Goal: Find specific page/section: Find specific page/section

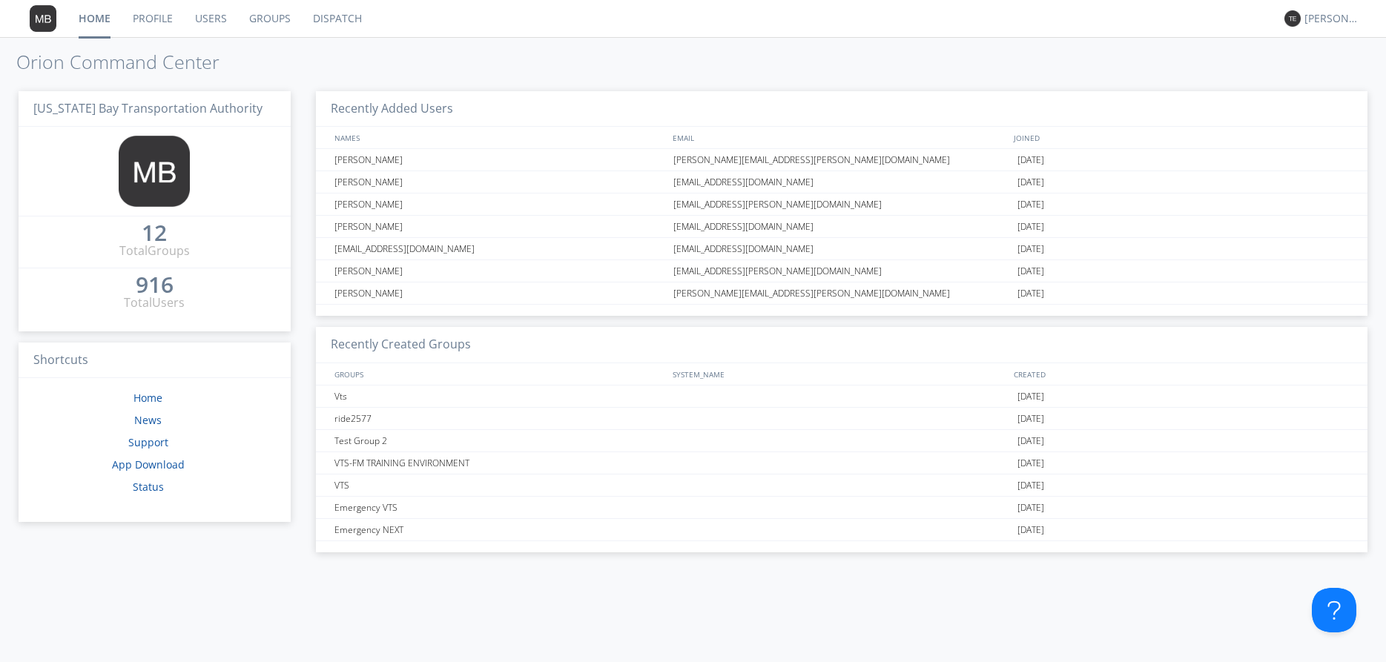
click at [331, 17] on link "Dispatch" at bounding box center [337, 18] width 71 height 37
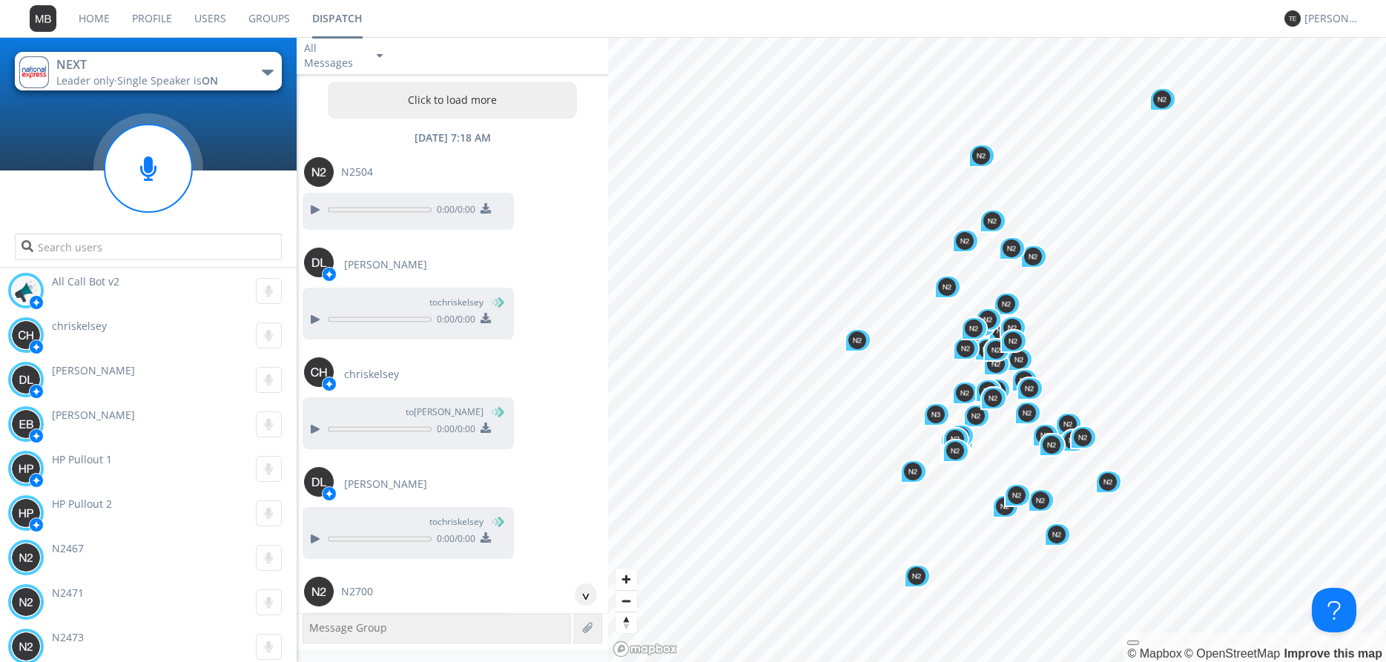
click at [492, 102] on button "Click to load more" at bounding box center [452, 100] width 249 height 37
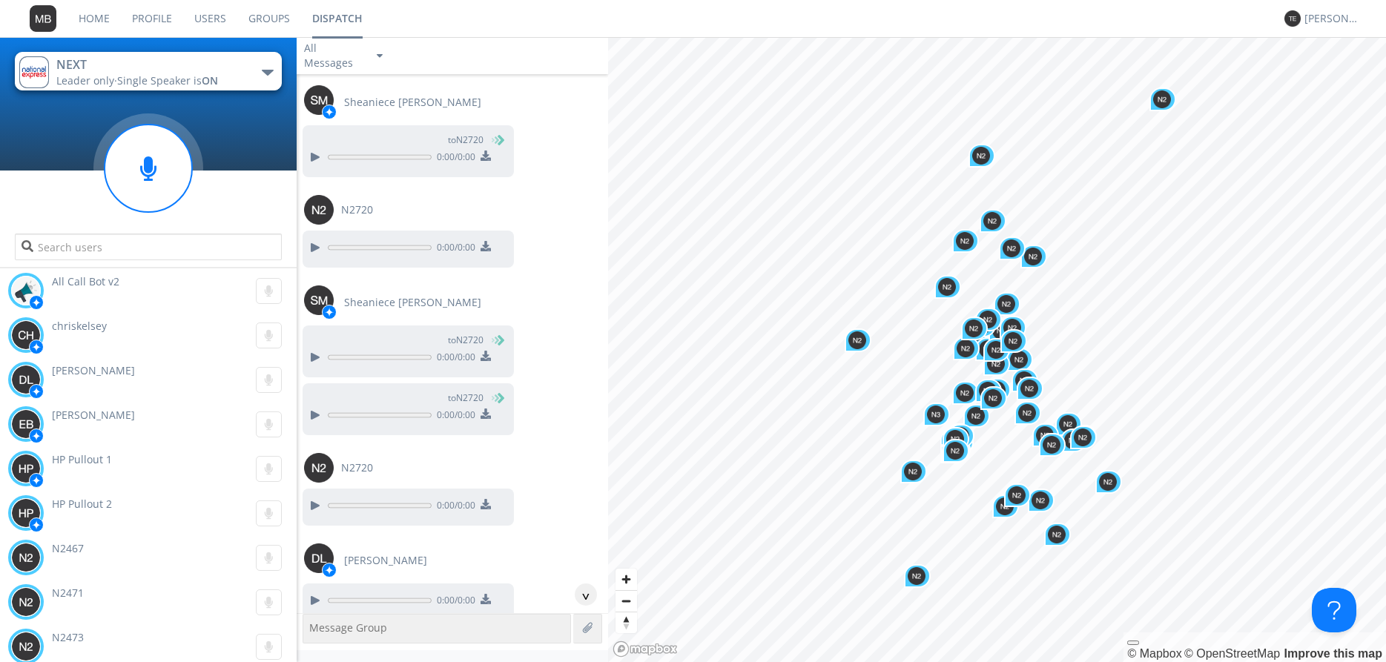
scroll to position [11812, 0]
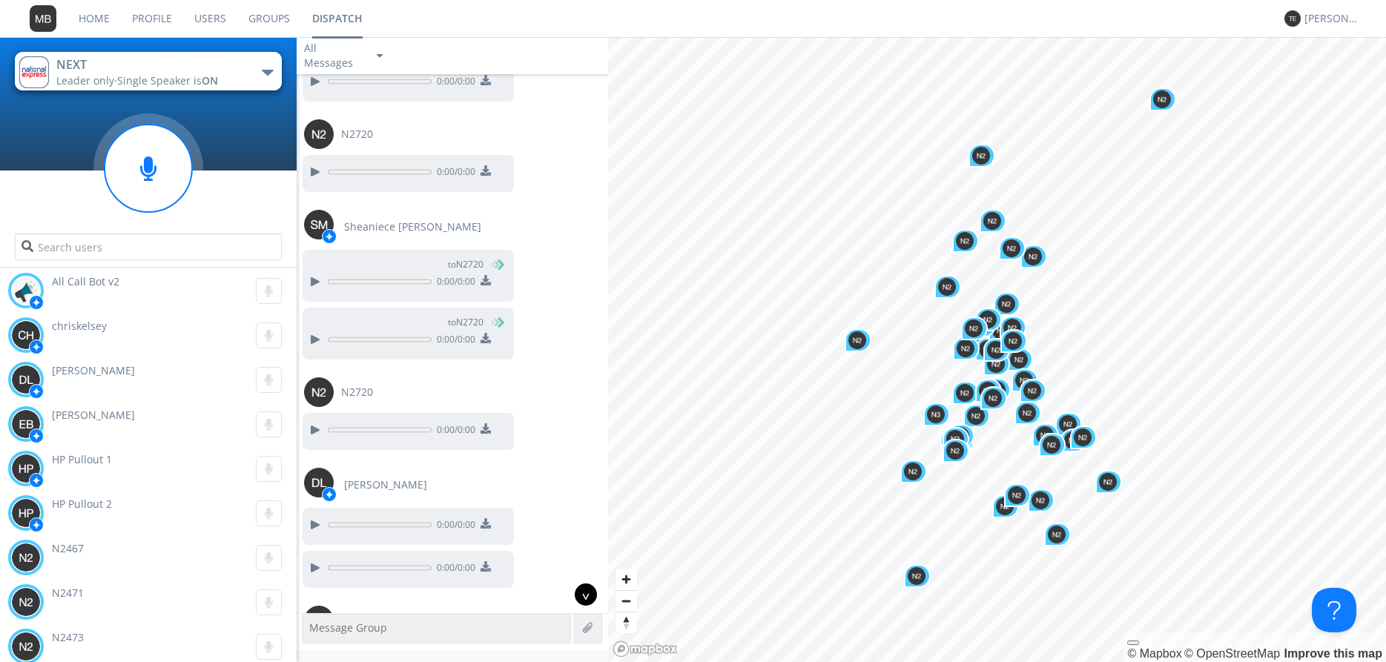
click at [585, 591] on div "^" at bounding box center [586, 595] width 22 height 22
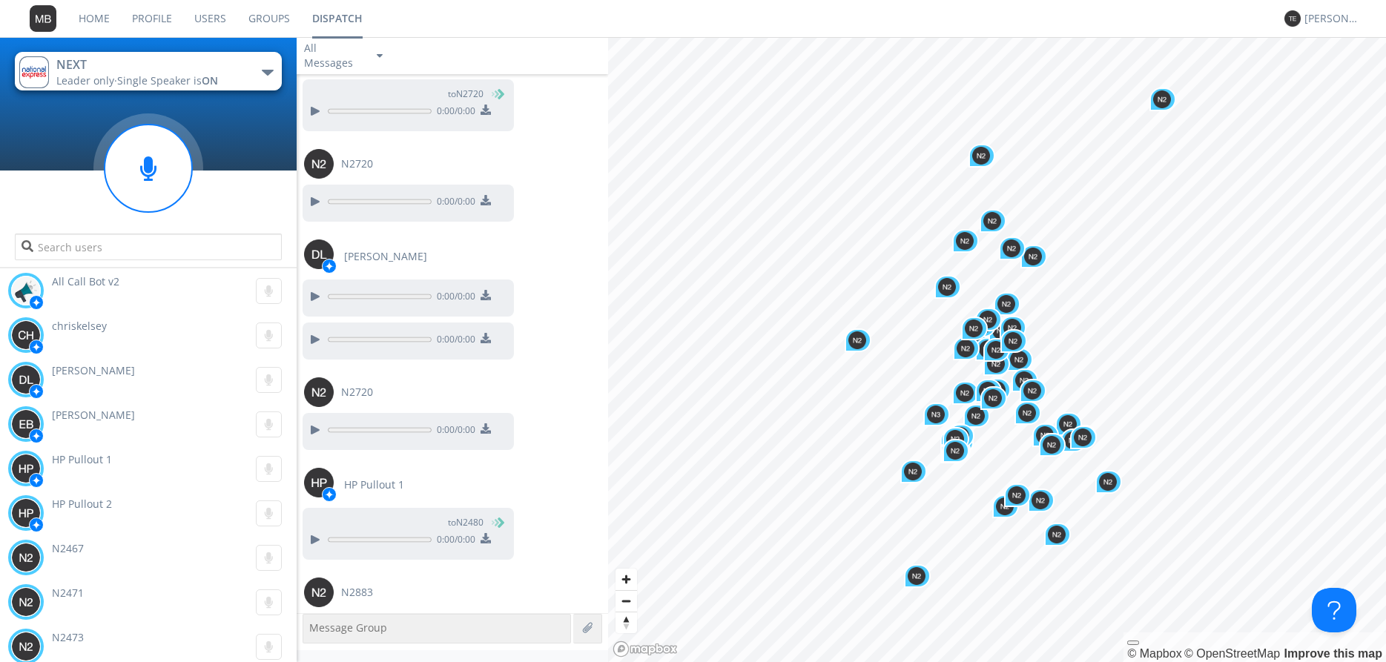
scroll to position [12106, 0]
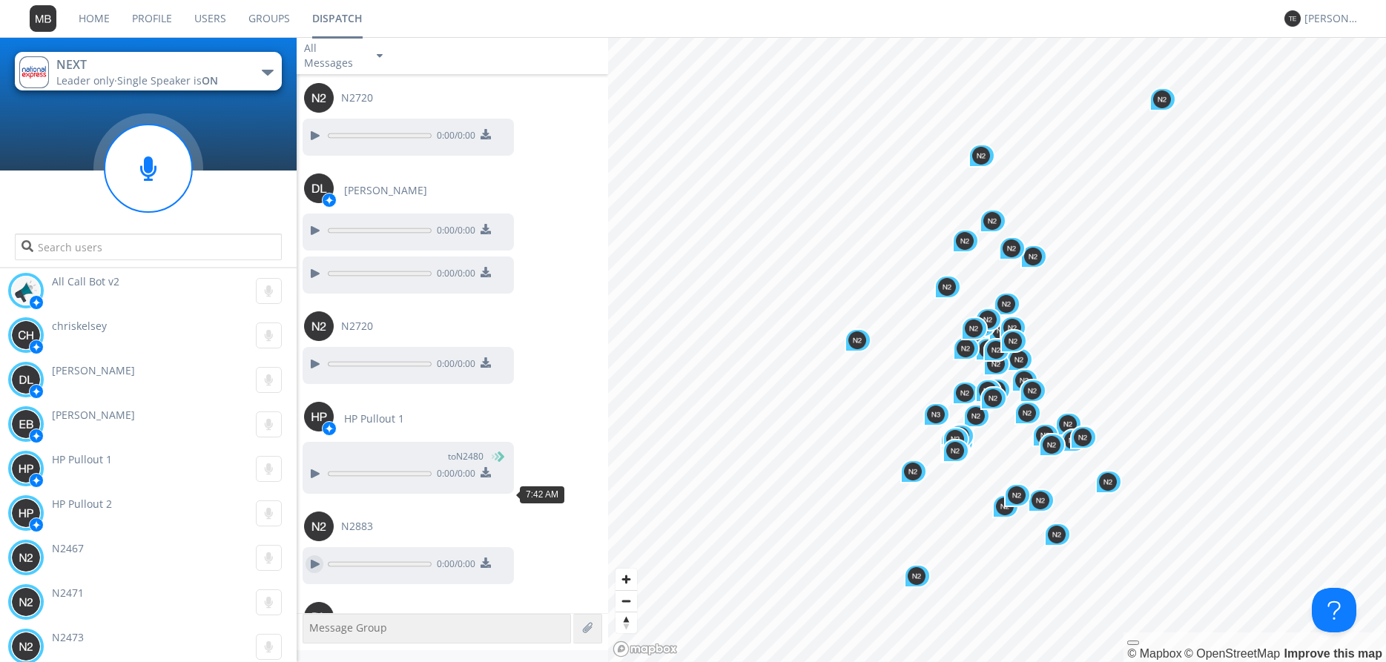
click at [311, 556] on div at bounding box center [315, 565] width 18 height 18
click at [314, 650] on div at bounding box center [315, 659] width 18 height 18
click at [311, 355] on div at bounding box center [315, 364] width 18 height 18
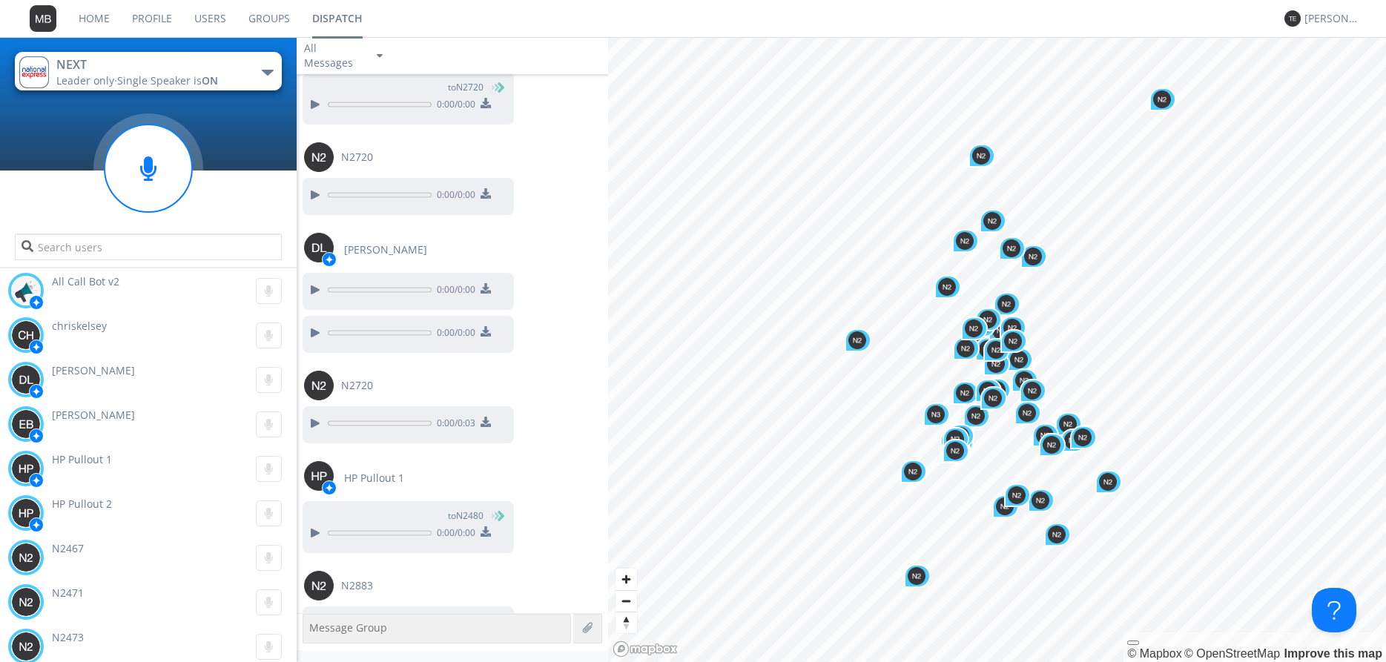
scroll to position [12022, 0]
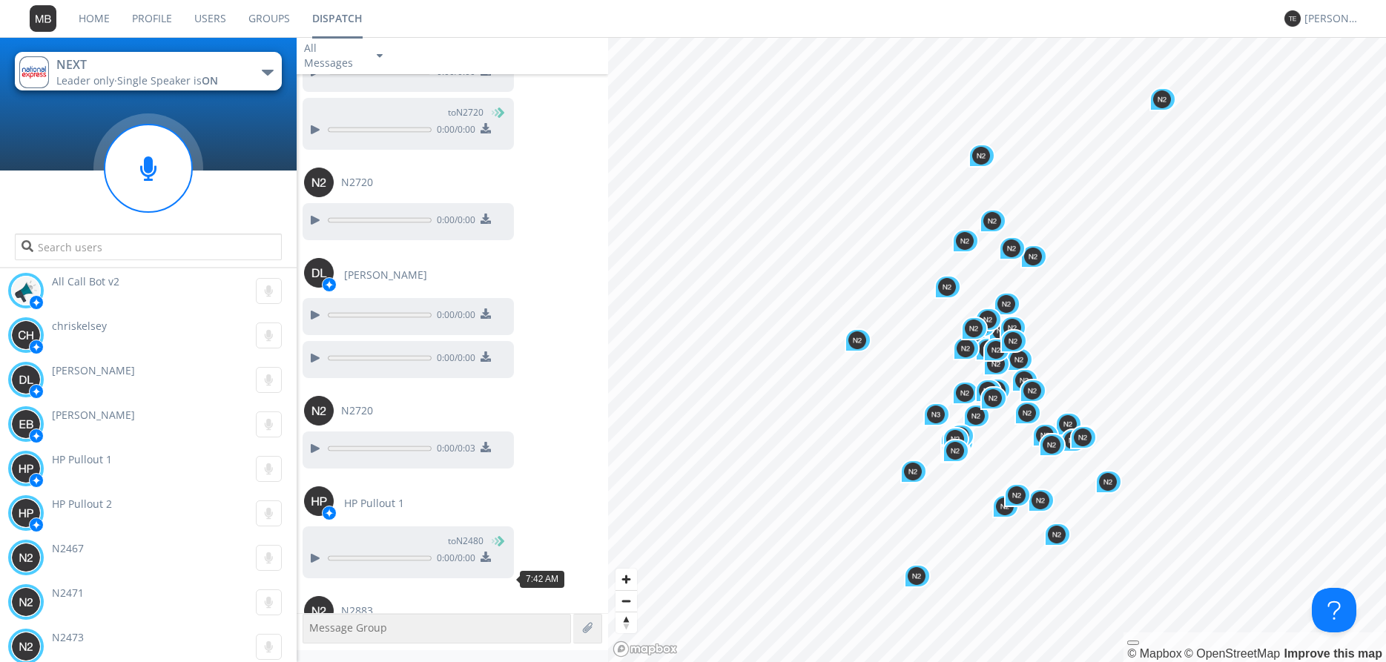
click at [309, 640] on div at bounding box center [315, 649] width 18 height 18
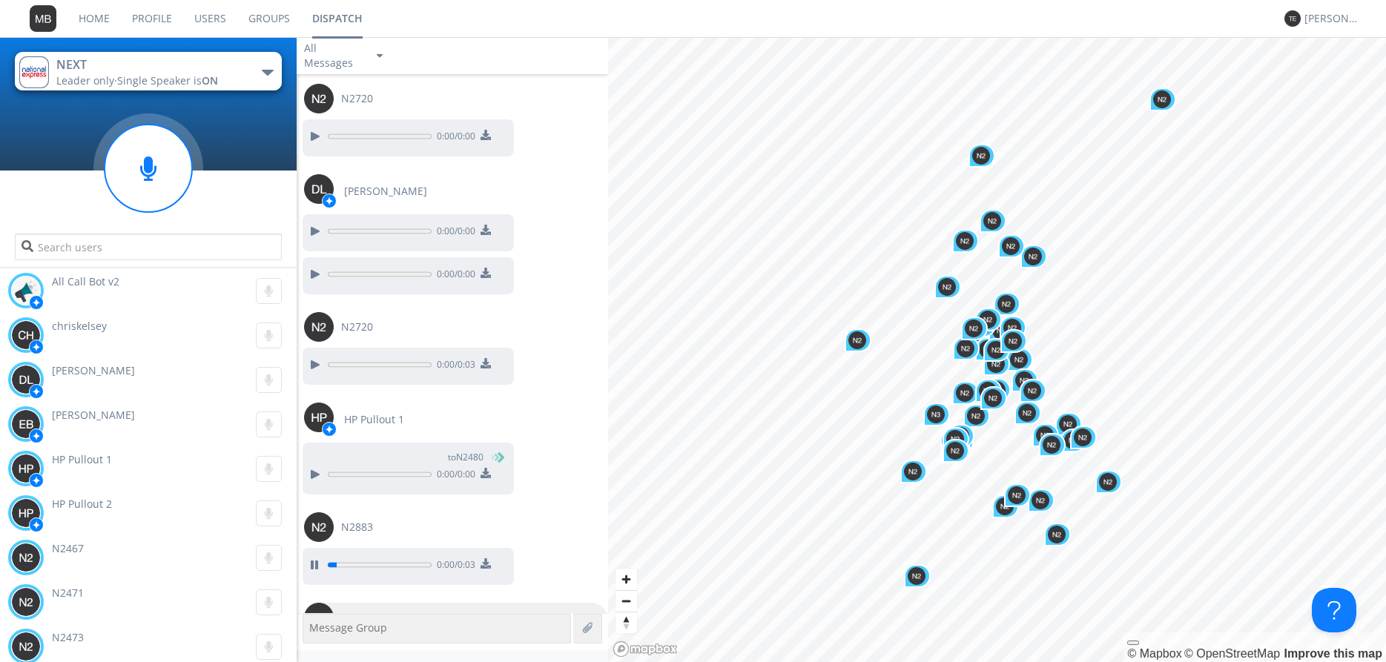
scroll to position [12106, 0]
click at [314, 650] on div at bounding box center [315, 659] width 18 height 18
